Goal: Contribute content: Add original content to the website for others to see

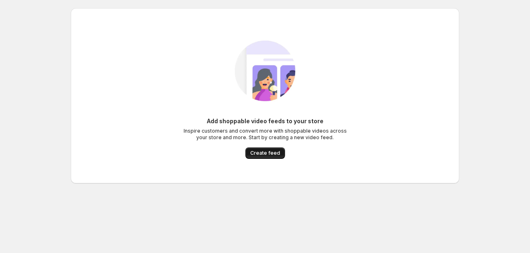
click at [274, 155] on span "Create feed" at bounding box center [265, 153] width 30 height 7
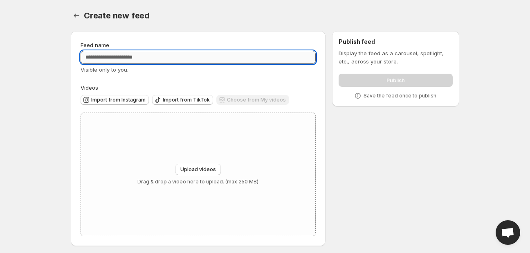
click at [191, 56] on input "Feed name" at bounding box center [198, 57] width 235 height 13
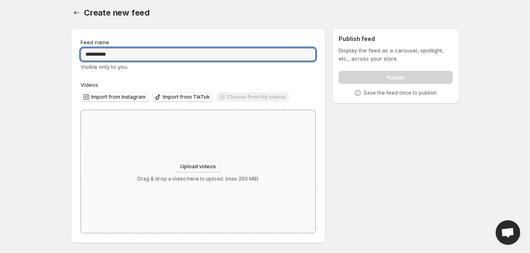
type input "**********"
click at [200, 163] on button "Upload videos" at bounding box center [197, 166] width 45 height 11
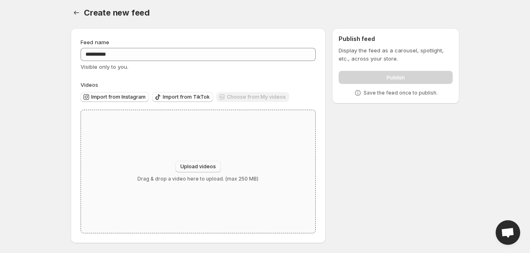
type input "**********"
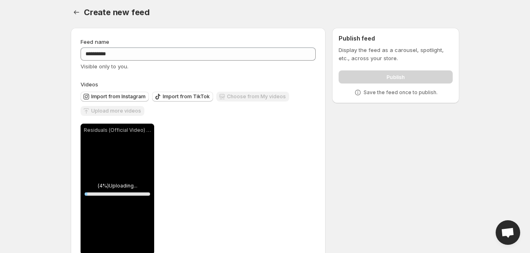
scroll to position [25, 0]
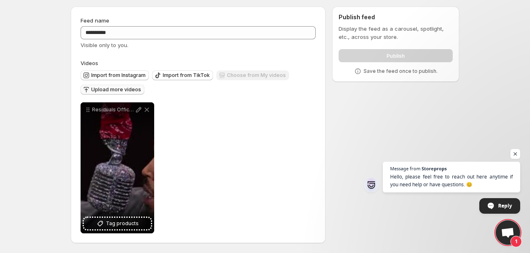
click at [124, 87] on span "Upload more videos" at bounding box center [116, 89] width 50 height 7
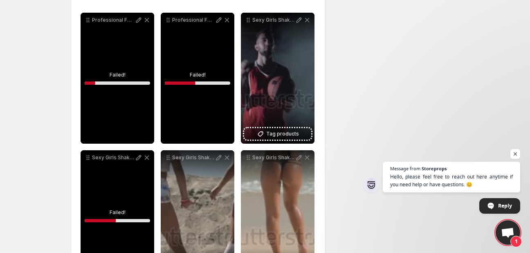
scroll to position [159, 0]
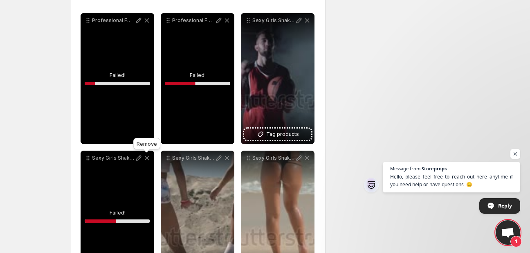
click at [146, 156] on icon at bounding box center [147, 158] width 8 height 8
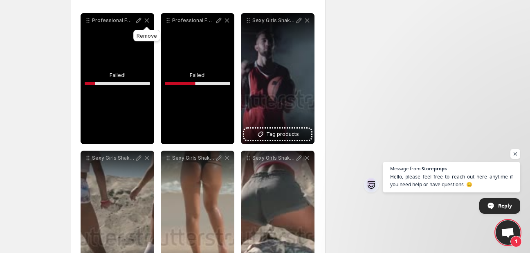
click at [146, 18] on icon at bounding box center [147, 20] width 8 height 8
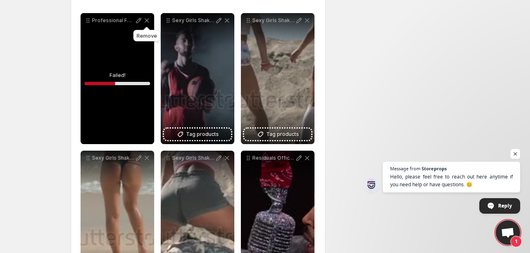
click at [146, 18] on icon at bounding box center [147, 20] width 8 height 8
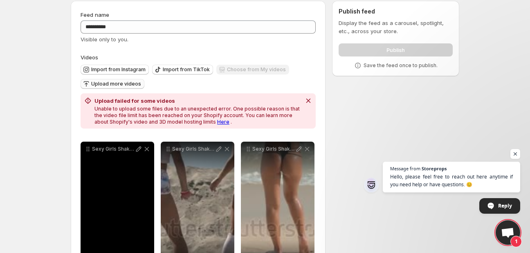
scroll to position [30, 0]
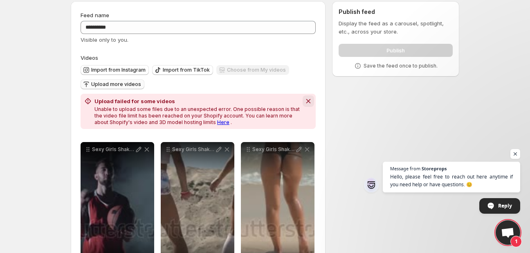
click at [307, 99] on icon "Dismiss notification" at bounding box center [308, 101] width 8 height 8
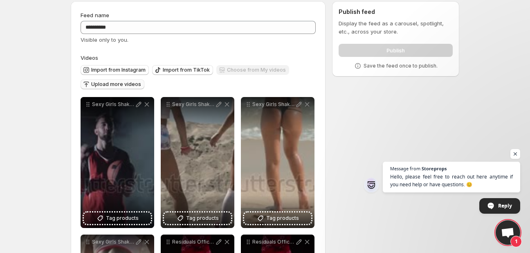
click at [124, 83] on span "Upload more videos" at bounding box center [116, 84] width 50 height 7
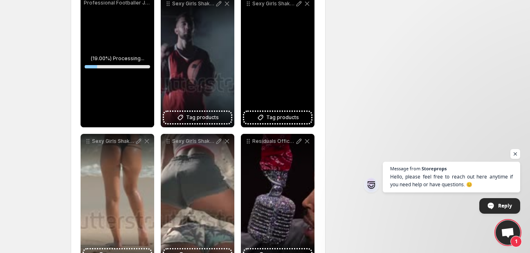
scroll to position [0, 0]
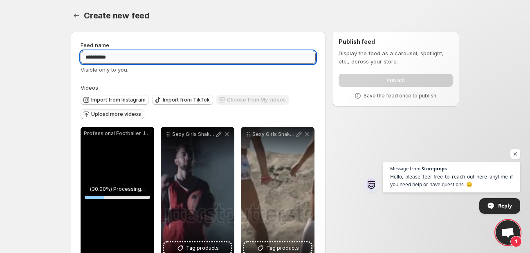
click at [148, 52] on input "**********" at bounding box center [198, 57] width 235 height 13
click at [196, 46] on div "Feed name" at bounding box center [198, 45] width 235 height 8
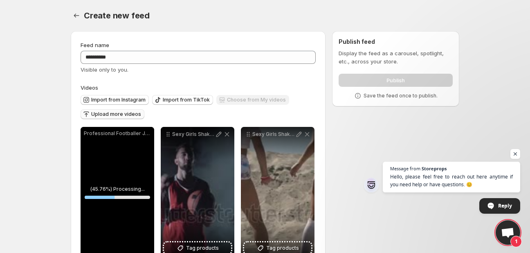
click at [369, 78] on div "Publish" at bounding box center [396, 78] width 114 height 16
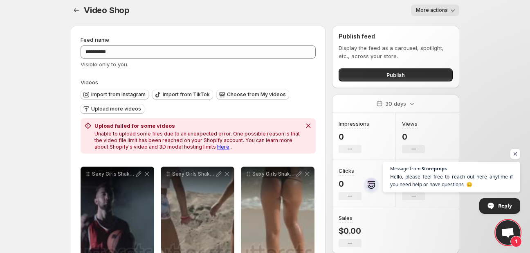
scroll to position [2, 0]
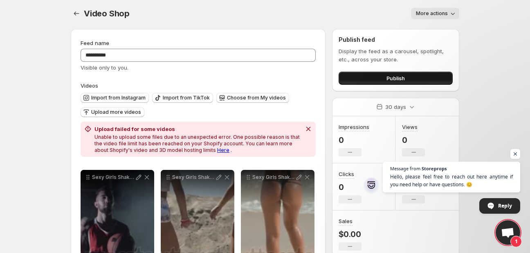
click at [391, 82] on button "Publish" at bounding box center [396, 78] width 114 height 13
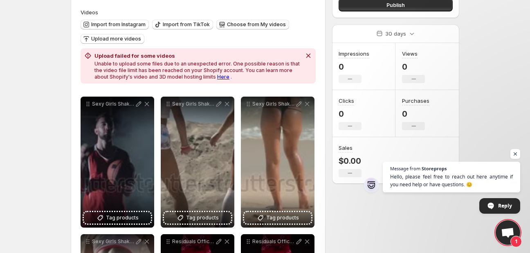
scroll to position [77, 0]
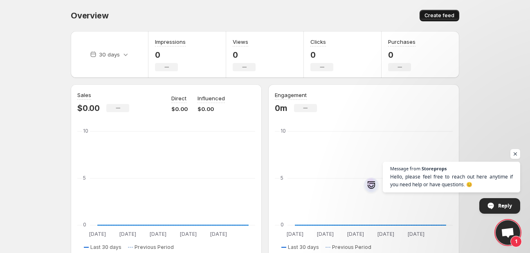
click at [439, 14] on span "Create feed" at bounding box center [440, 15] width 30 height 7
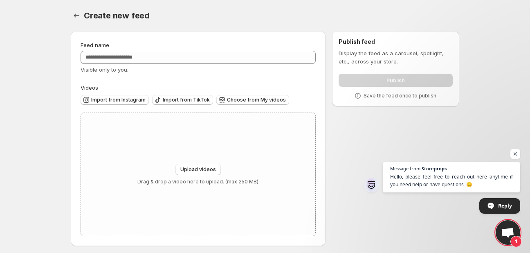
scroll to position [3, 0]
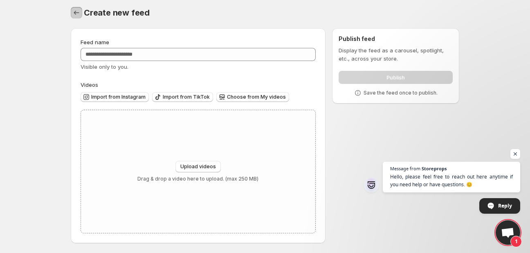
click at [77, 11] on icon "Settings" at bounding box center [76, 13] width 8 height 8
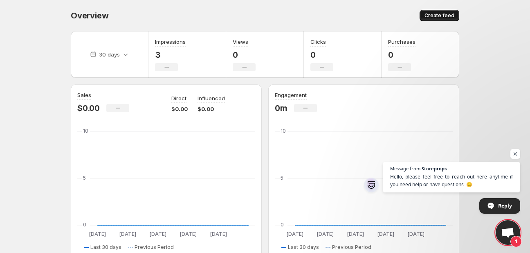
click at [441, 14] on span "Create feed" at bounding box center [440, 15] width 30 height 7
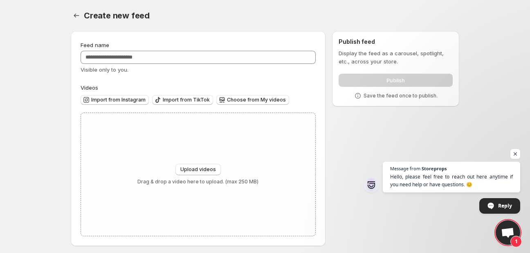
scroll to position [3, 0]
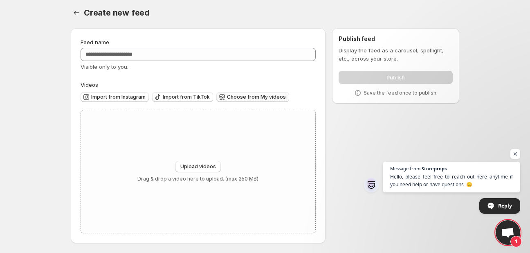
click at [238, 96] on span "Choose from My videos" at bounding box center [256, 97] width 59 height 7
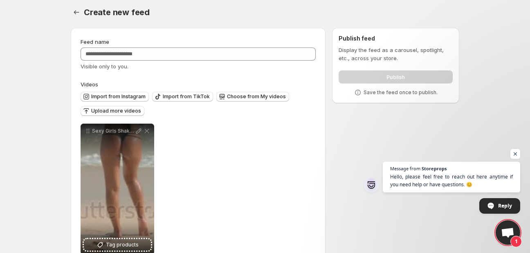
scroll to position [25, 0]
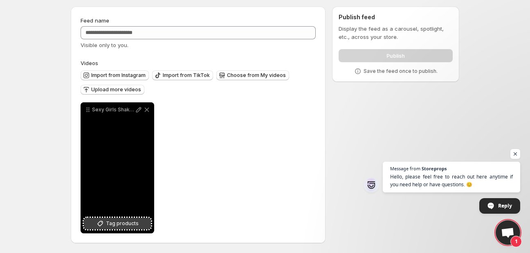
click at [98, 227] on button "Tag products" at bounding box center [117, 223] width 67 height 11
click at [137, 109] on icon at bounding box center [139, 110] width 8 height 8
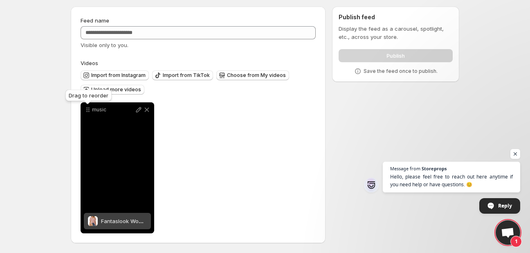
click at [87, 108] on icon at bounding box center [87, 108] width 1 height 1
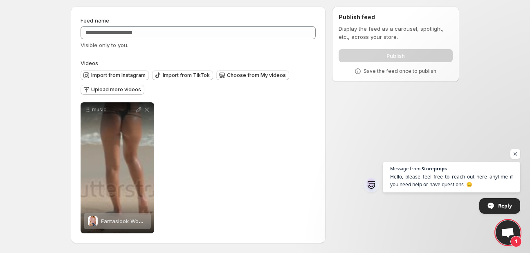
click at [202, 119] on div "music Fantaslook Womens Tops Dressy Blouses V Neck Short Sleeve Tunic Tops Casu…" at bounding box center [198, 167] width 235 height 131
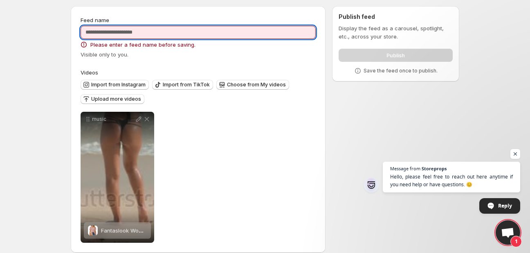
click at [172, 33] on input "Feed name" at bounding box center [198, 32] width 235 height 13
type input "*"
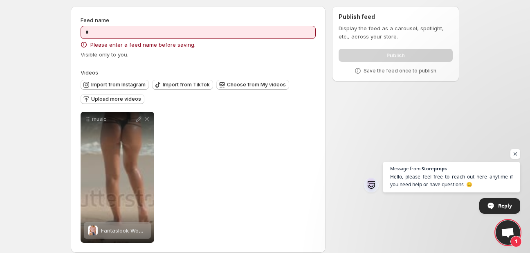
scroll to position [0, 0]
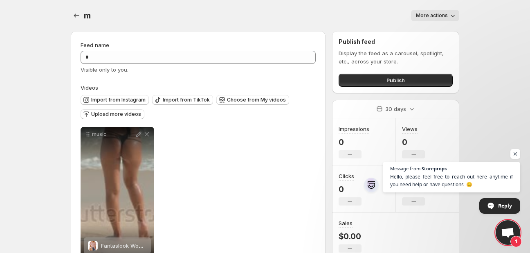
scroll to position [25, 0]
